Goal: Task Accomplishment & Management: Manage account settings

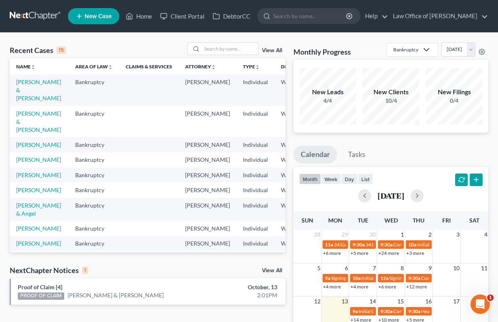
click at [277, 272] on link "View All" at bounding box center [272, 270] width 20 height 6
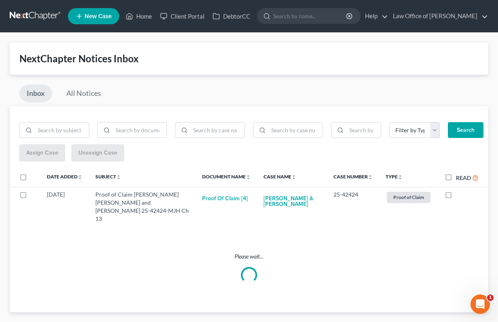
click at [456, 178] on label "Read" at bounding box center [467, 177] width 23 height 9
click at [459, 178] on input "Read" at bounding box center [461, 175] width 5 height 5
checkbox input "true"
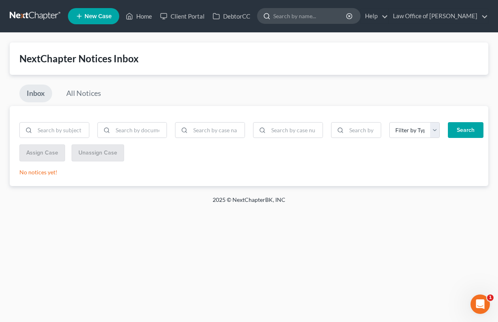
click at [321, 22] on input "search" at bounding box center [310, 15] width 74 height 15
type input "arena"
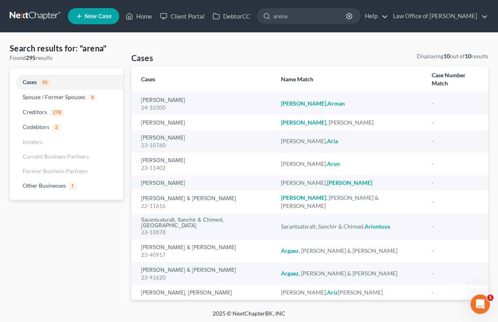
click at [36, 15] on link at bounding box center [36, 16] width 52 height 15
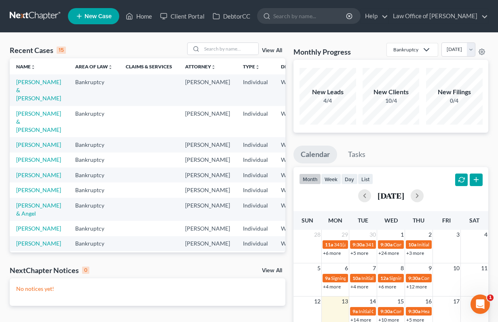
click at [168, 40] on div "Recent Cases 15 View All Name unfold_more expand_more expand_less Area of Law u…" at bounding box center [249, 242] width 498 height 419
click at [41, 17] on link at bounding box center [36, 16] width 52 height 15
